Goal: Information Seeking & Learning: Learn about a topic

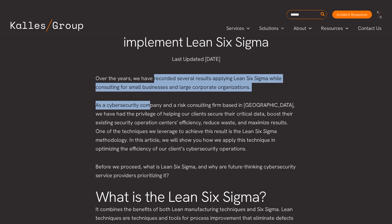
drag, startPoint x: 153, startPoint y: 77, endPoint x: 150, endPoint y: 94, distance: 17.2
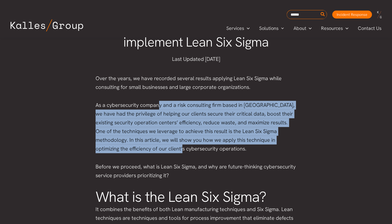
drag, startPoint x: 150, startPoint y: 94, endPoint x: 150, endPoint y: 144, distance: 50.0
click at [150, 144] on p "As a cybersecurity company and a risk consulting firm based in [GEOGRAPHIC_DATA…" at bounding box center [196, 127] width 201 height 52
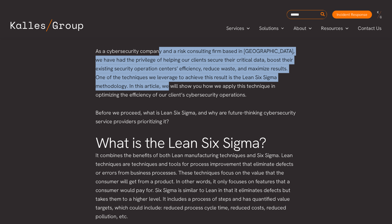
scroll to position [318, 0]
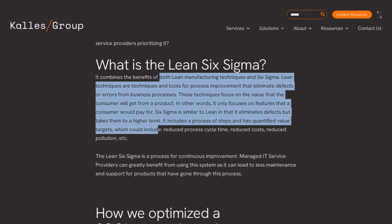
drag, startPoint x: 158, startPoint y: 75, endPoint x: 156, endPoint y: 127, distance: 52.5
click at [156, 127] on p "It combines the benefits of both Lean manufacturing techniques and Six Sigma. L…" at bounding box center [196, 108] width 201 height 70
drag, startPoint x: 156, startPoint y: 127, endPoint x: 130, endPoint y: 89, distance: 46.1
click at [130, 89] on p "It combines the benefits of both Lean manufacturing techniques and Six Sigma. L…" at bounding box center [196, 108] width 201 height 70
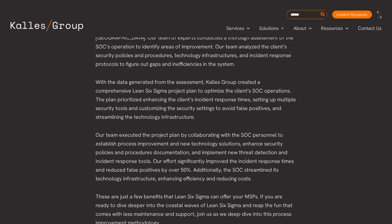
scroll to position [556, 0]
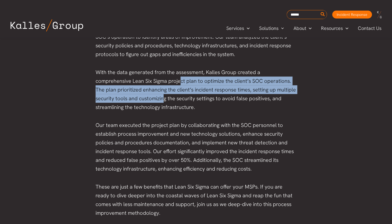
drag, startPoint x: 143, startPoint y: 77, endPoint x: 141, endPoint y: 102, distance: 24.7
click at [142, 102] on p "With the data generated from the assessment, Kalles Group created a comprehensi…" at bounding box center [196, 90] width 201 height 44
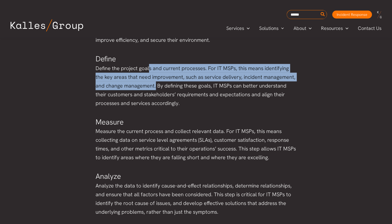
drag, startPoint x: 148, startPoint y: 68, endPoint x: 144, endPoint y: 92, distance: 24.7
click at [144, 92] on p "Define the project goals and current processes. For IT MSPs, this means identif…" at bounding box center [196, 86] width 201 height 44
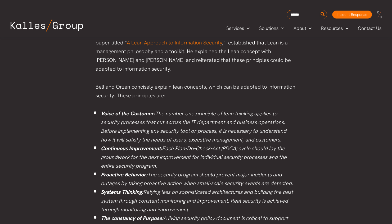
scroll to position [1271, 0]
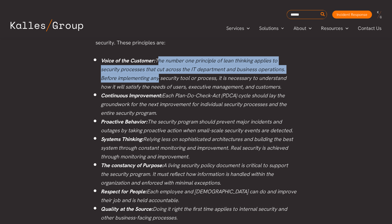
drag, startPoint x: 158, startPoint y: 49, endPoint x: 155, endPoint y: 70, distance: 22.0
click at [155, 70] on li "Voice of the Customer: The number one principle of lean thinking applies to sec…" at bounding box center [199, 73] width 196 height 35
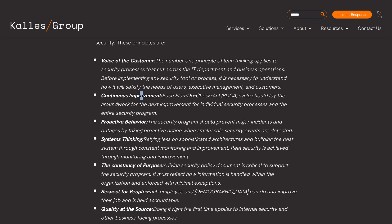
drag, startPoint x: 155, startPoint y: 70, endPoint x: 142, endPoint y: 88, distance: 21.8
click at [142, 92] on strong "Continuous Improvement:" at bounding box center [131, 95] width 61 height 7
drag, startPoint x: 142, startPoint y: 88, endPoint x: 129, endPoint y: 98, distance: 16.8
click at [128, 99] on em "Continuous Improvement: Each Plan-Do-Check-Act (PDCA) cycle should lay the grou…" at bounding box center [194, 104] width 186 height 24
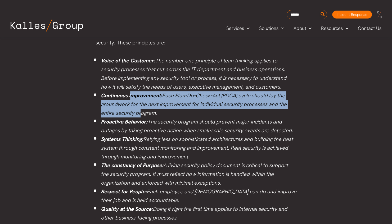
drag, startPoint x: 133, startPoint y: 86, endPoint x: 138, endPoint y: 102, distance: 16.1
click at [138, 102] on em "Continuous Improvement: Each Plan-Do-Check-Act (PDCA) cycle should lay the grou…" at bounding box center [194, 104] width 186 height 24
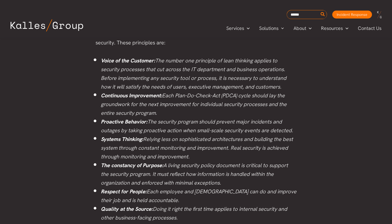
drag, startPoint x: 138, startPoint y: 102, endPoint x: 135, endPoint y: 114, distance: 12.5
click at [135, 118] on strong "Proactive Behavior:" at bounding box center [124, 121] width 47 height 7
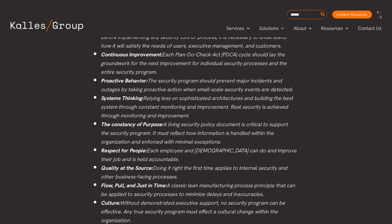
scroll to position [1324, 0]
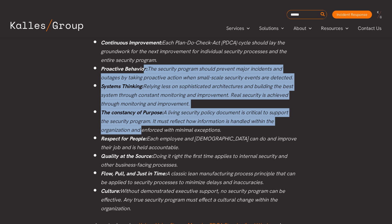
drag, startPoint x: 144, startPoint y: 57, endPoint x: 136, endPoint y: 118, distance: 61.5
click at [138, 118] on ul "Voice of the Customer: The number one principle of lean thinking applies to sec…" at bounding box center [199, 108] width 196 height 210
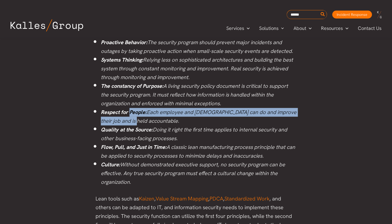
drag, startPoint x: 129, startPoint y: 105, endPoint x: 135, endPoint y: 113, distance: 10.0
click at [135, 113] on em "Respect for People: Each employee and [DEMOGRAPHIC_DATA] can do and improve the…" at bounding box center [199, 117] width 196 height 16
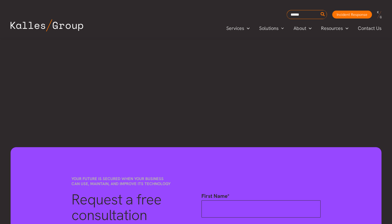
scroll to position [1774, 0]
